Goal: Transaction & Acquisition: Download file/media

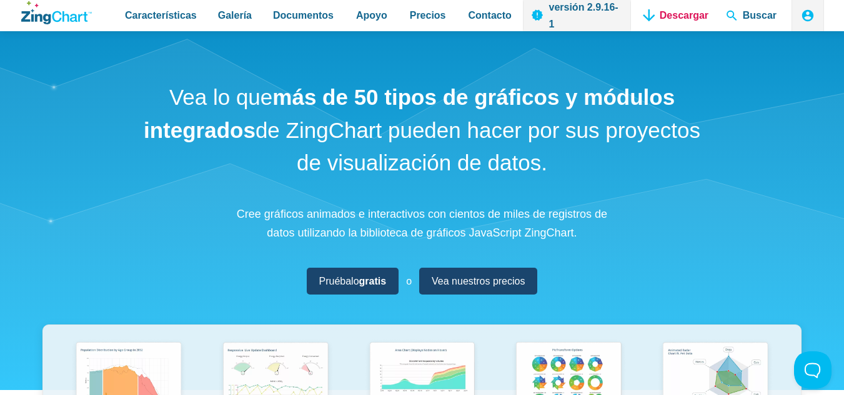
click at [696, 18] on link "Descargar" at bounding box center [676, 15] width 76 height 31
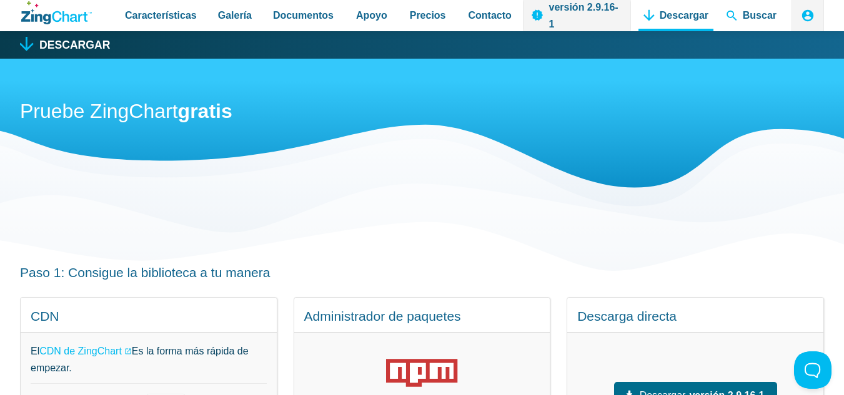
click at [696, 18] on link "Descargar" at bounding box center [676, 15] width 76 height 31
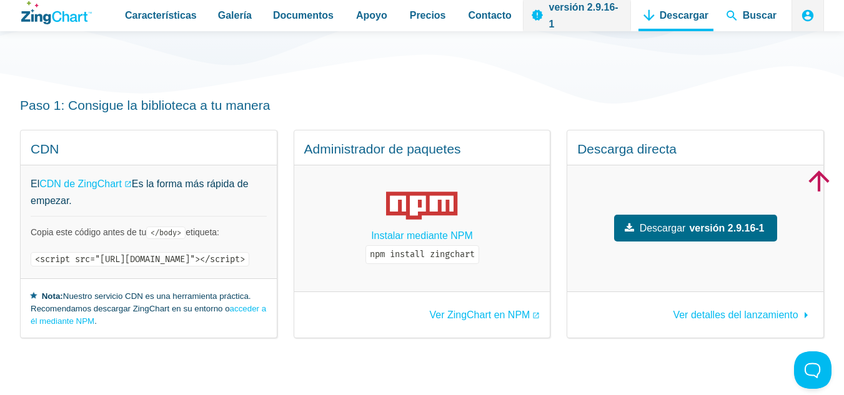
scroll to position [169, 0]
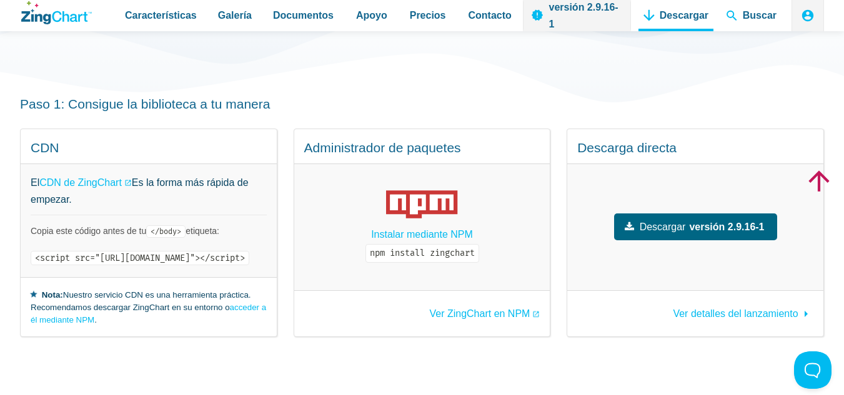
click at [685, 222] on font "Descargar" at bounding box center [662, 227] width 46 height 11
